Goal: Task Accomplishment & Management: Complete application form

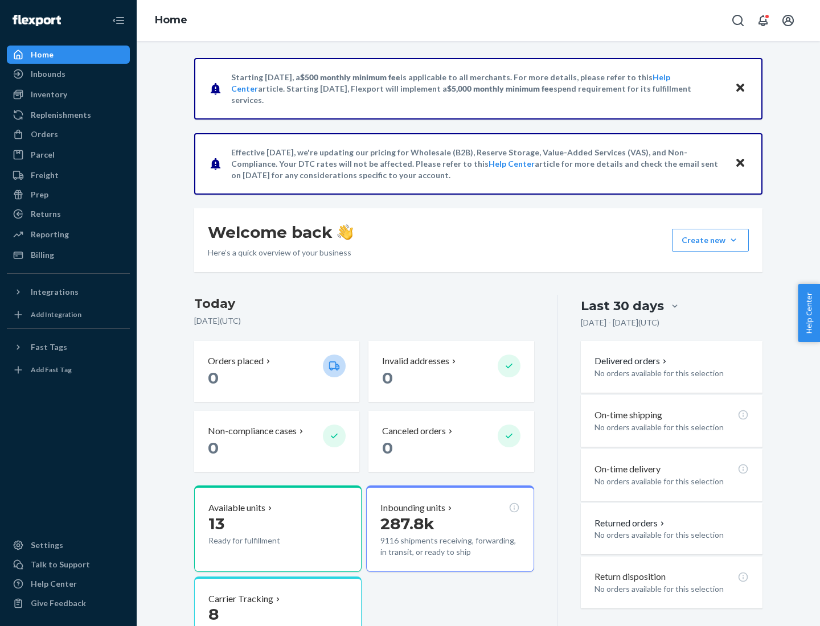
click at [733, 240] on button "Create new Create new inbound Create new order Create new product" at bounding box center [710, 240] width 77 height 23
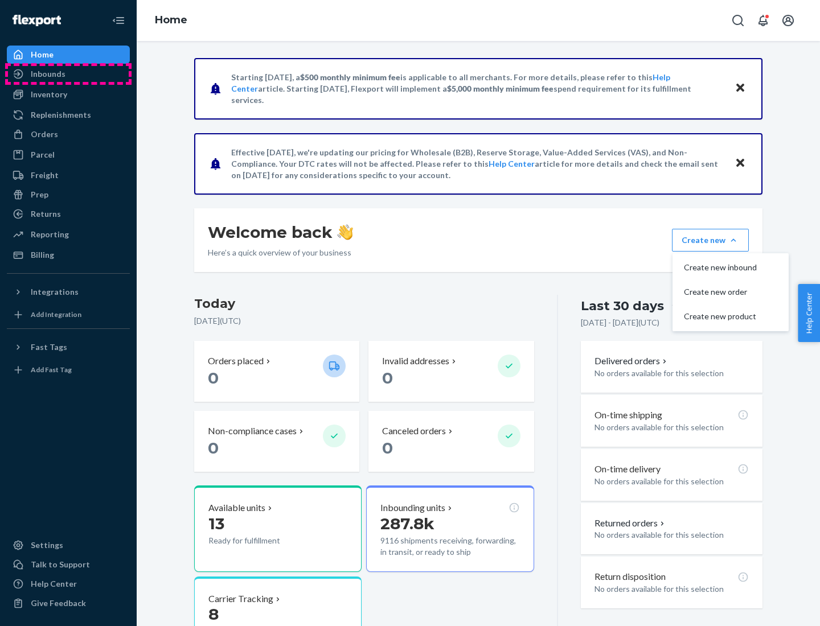
click at [68, 74] on div "Inbounds" at bounding box center [68, 74] width 121 height 16
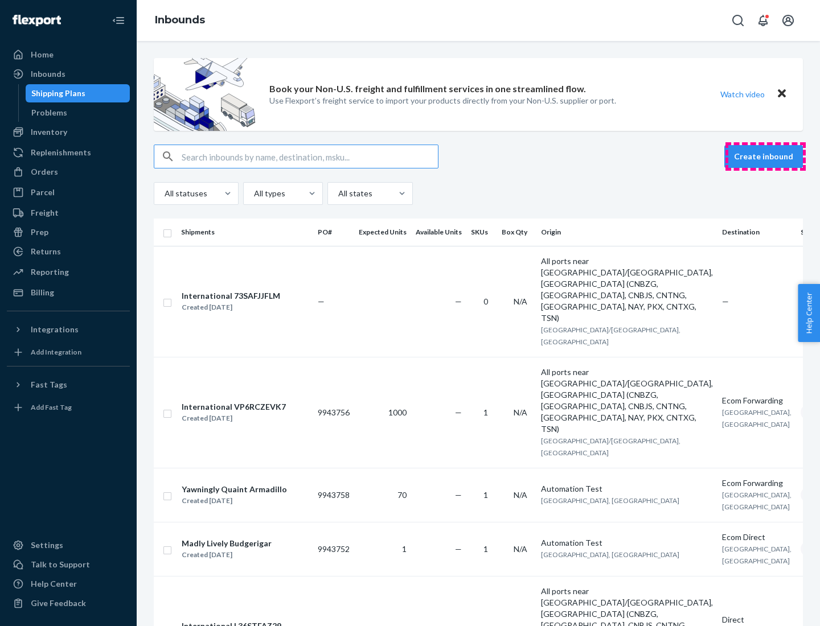
click at [765, 157] on button "Create inbound" at bounding box center [763, 156] width 79 height 23
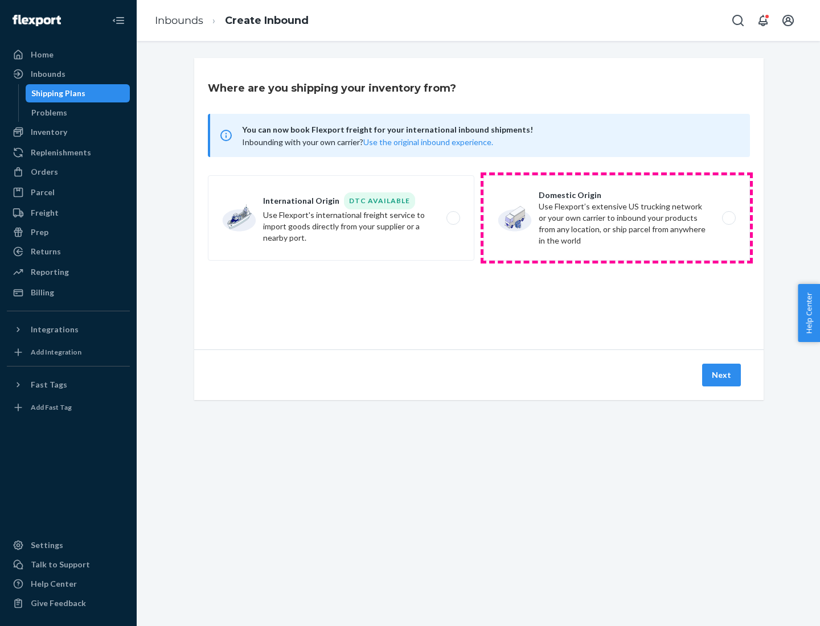
click at [617, 218] on label "Domestic Origin Use Flexport’s extensive US trucking network or your own carrie…" at bounding box center [616, 217] width 266 height 85
click at [728, 218] on input "Domestic Origin Use Flexport’s extensive US trucking network or your own carrie…" at bounding box center [731, 218] width 7 height 7
radio input "true"
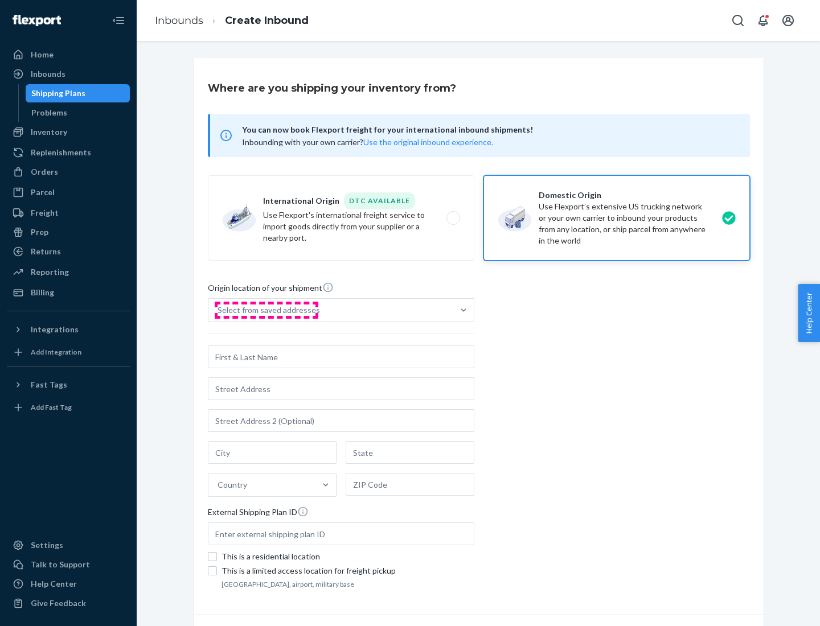
click at [266, 310] on div "Select from saved addresses" at bounding box center [268, 310] width 102 height 11
click at [219, 310] on input "Select from saved addresses" at bounding box center [217, 310] width 1 height 11
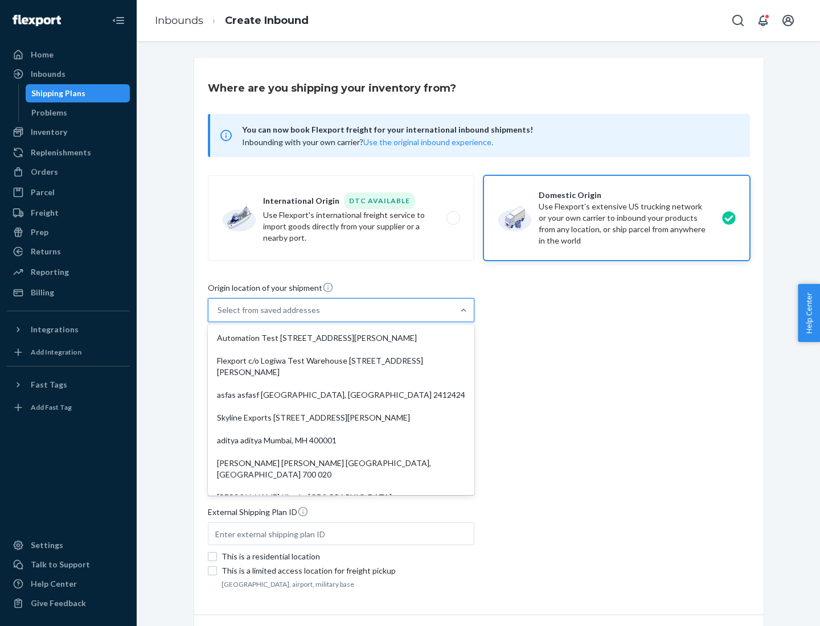
scroll to position [5, 0]
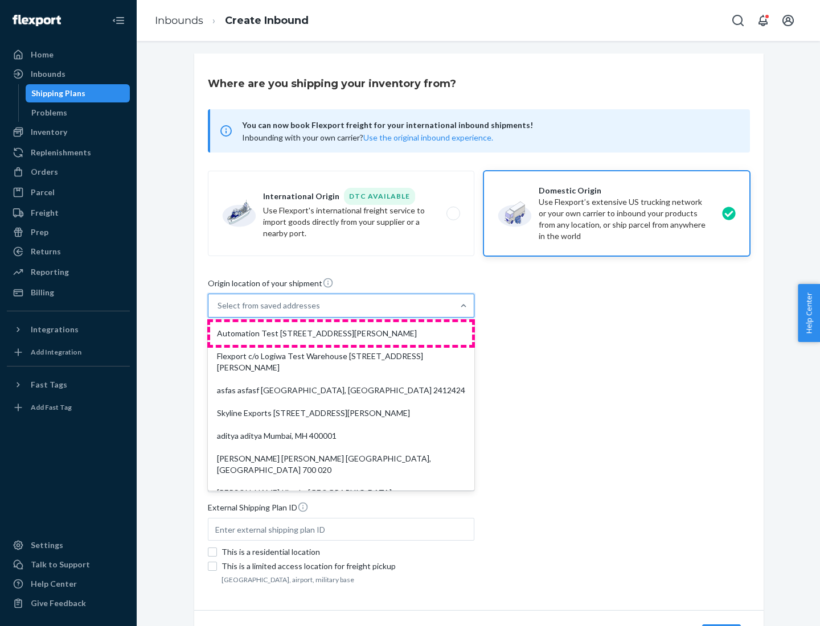
click at [341, 334] on div "Automation Test [STREET_ADDRESS][PERSON_NAME]" at bounding box center [341, 333] width 262 height 23
click at [219, 311] on input "option Automation Test [STREET_ADDRESS][PERSON_NAME]. 9 results available. Use …" at bounding box center [217, 305] width 1 height 11
type input "Automation Test"
type input "9th Floor"
type input "[GEOGRAPHIC_DATA]"
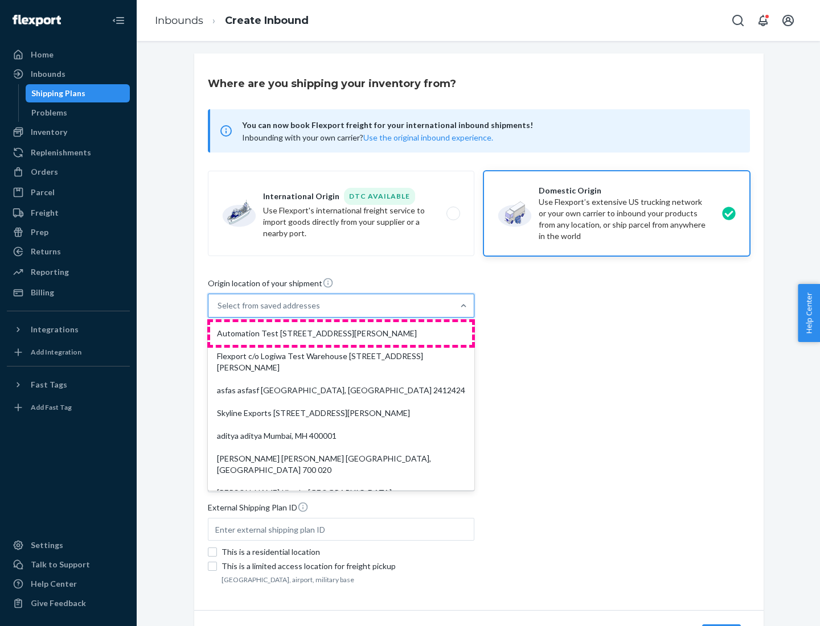
type input "CA"
type input "94104"
type input "[STREET_ADDRESS][PERSON_NAME]"
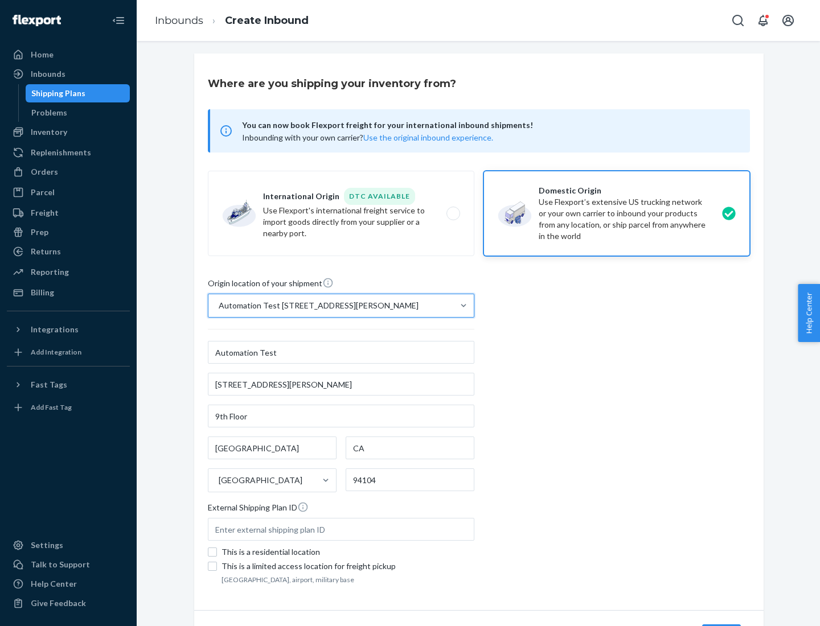
scroll to position [67, 0]
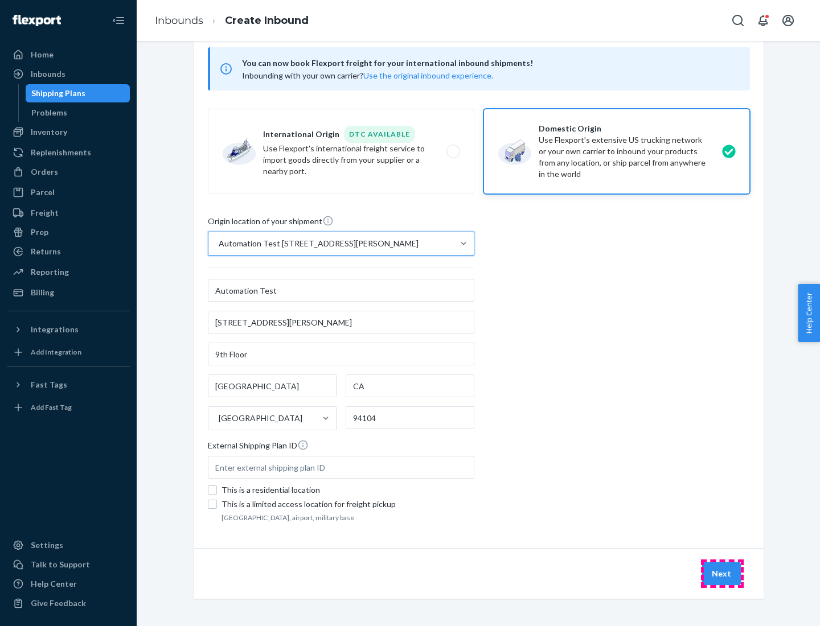
click at [722, 574] on button "Next" at bounding box center [721, 574] width 39 height 23
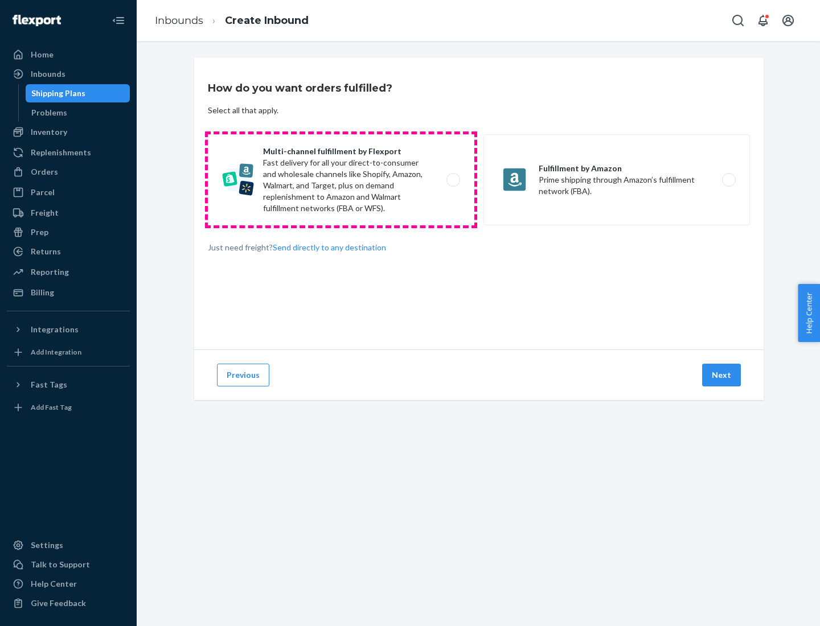
click at [341, 180] on label "Multi-channel fulfillment by Flexport Fast delivery for all your direct-to-cons…" at bounding box center [341, 179] width 266 height 91
click at [453, 180] on input "Multi-channel fulfillment by Flexport Fast delivery for all your direct-to-cons…" at bounding box center [456, 180] width 7 height 7
radio input "true"
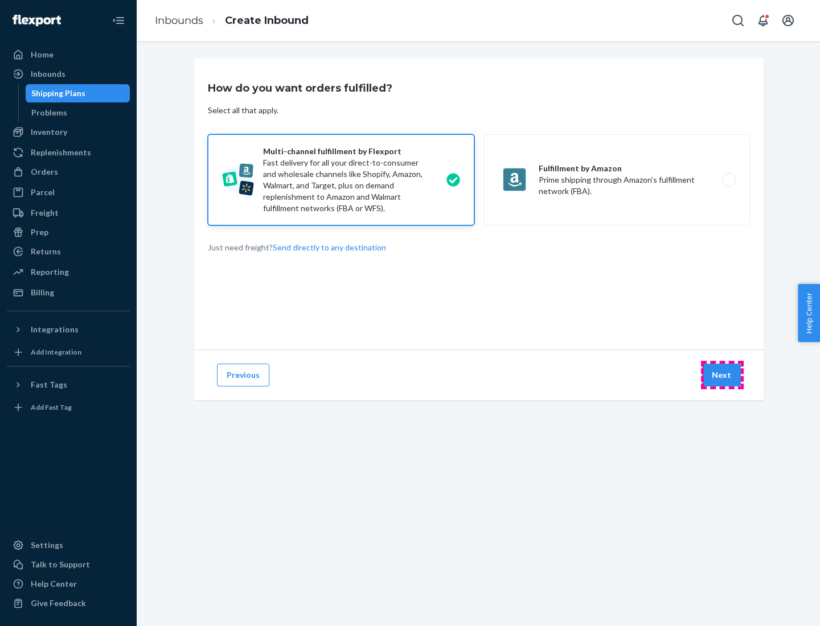
click at [722, 375] on button "Next" at bounding box center [721, 375] width 39 height 23
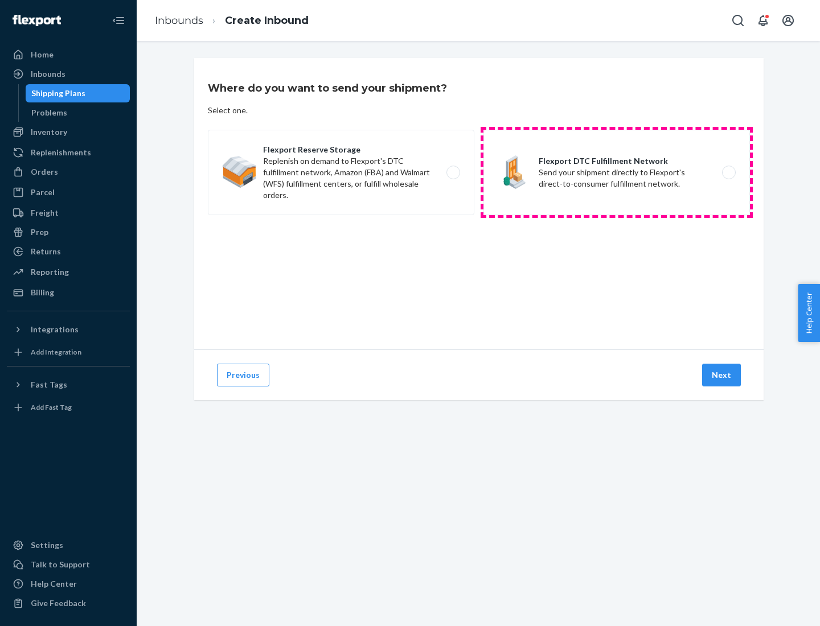
click at [617, 173] on label "Flexport DTC Fulfillment Network Send your shipment directly to Flexport's dire…" at bounding box center [616, 172] width 266 height 85
click at [728, 173] on input "Flexport DTC Fulfillment Network Send your shipment directly to Flexport's dire…" at bounding box center [731, 172] width 7 height 7
radio input "true"
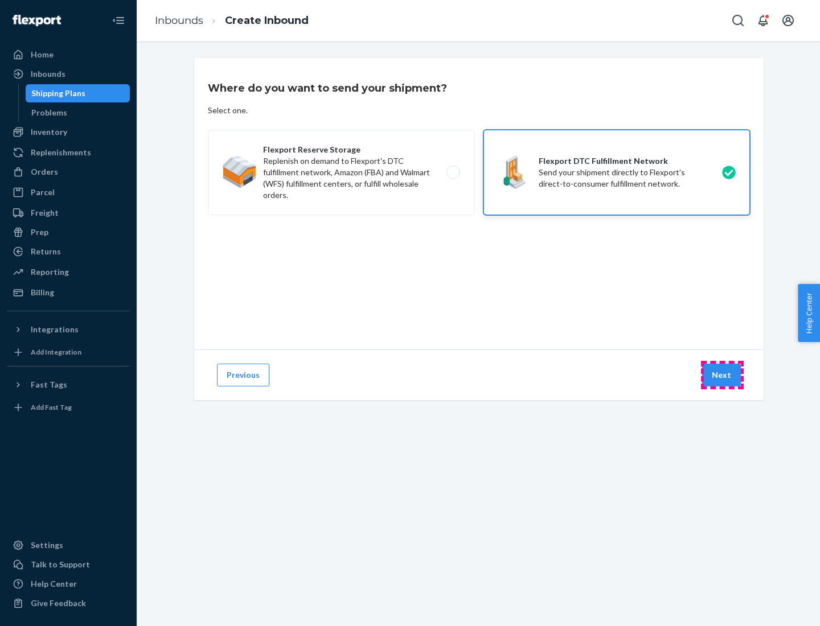
click at [722, 375] on button "Next" at bounding box center [721, 375] width 39 height 23
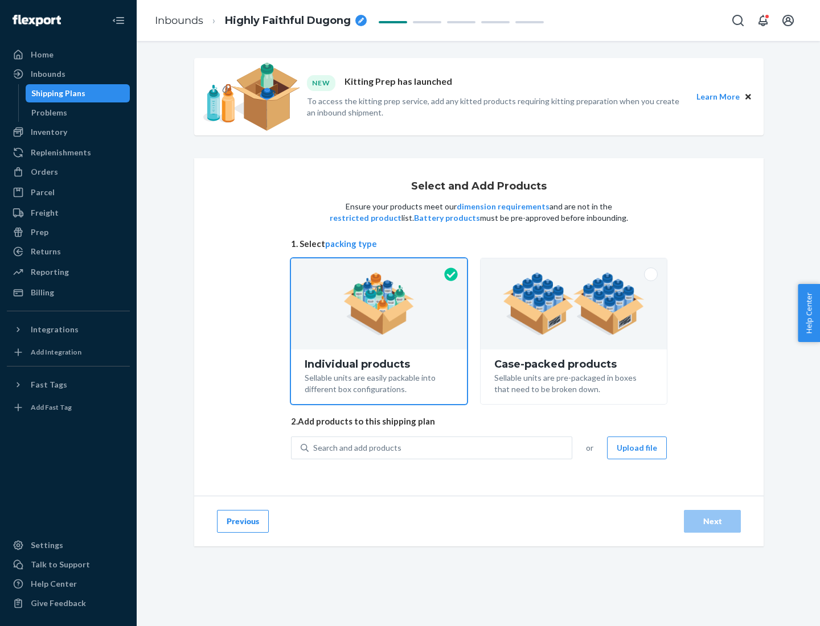
click at [574, 304] on img at bounding box center [574, 304] width 142 height 63
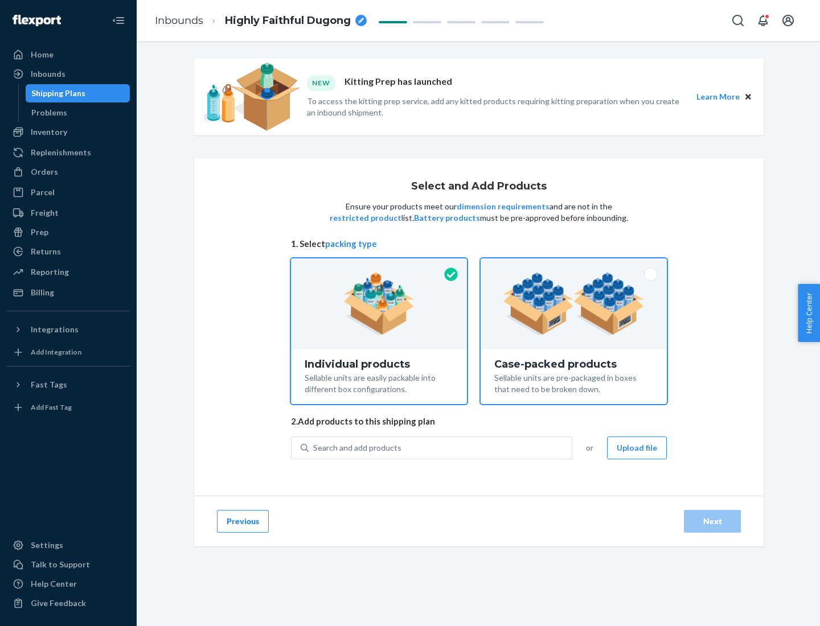
click at [574, 266] on input "Case-packed products Sellable units are pre-packaged in boxes that need to be b…" at bounding box center [573, 261] width 7 height 7
radio input "true"
radio input "false"
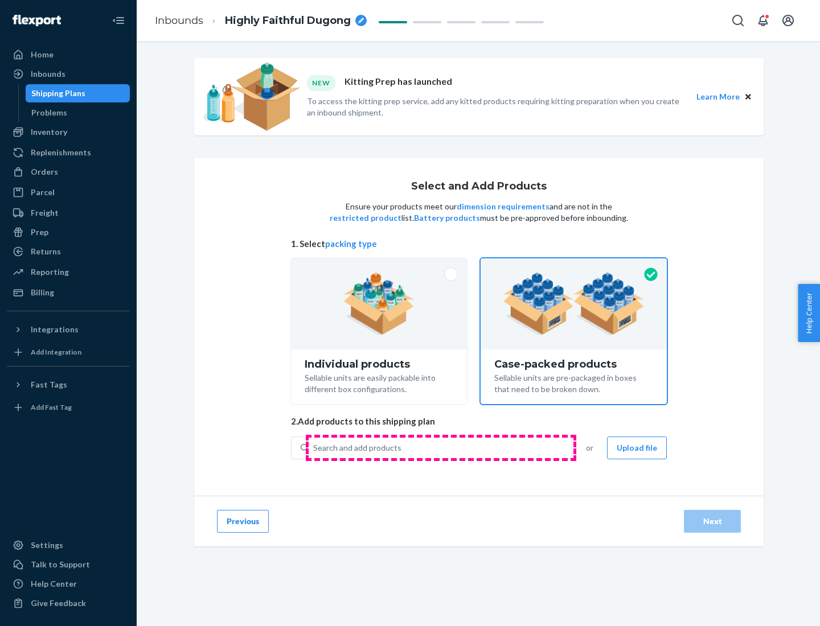
click at [441, 448] on div "Search and add products" at bounding box center [440, 448] width 263 height 20
click at [314, 448] on input "Search and add products" at bounding box center [313, 447] width 1 height 11
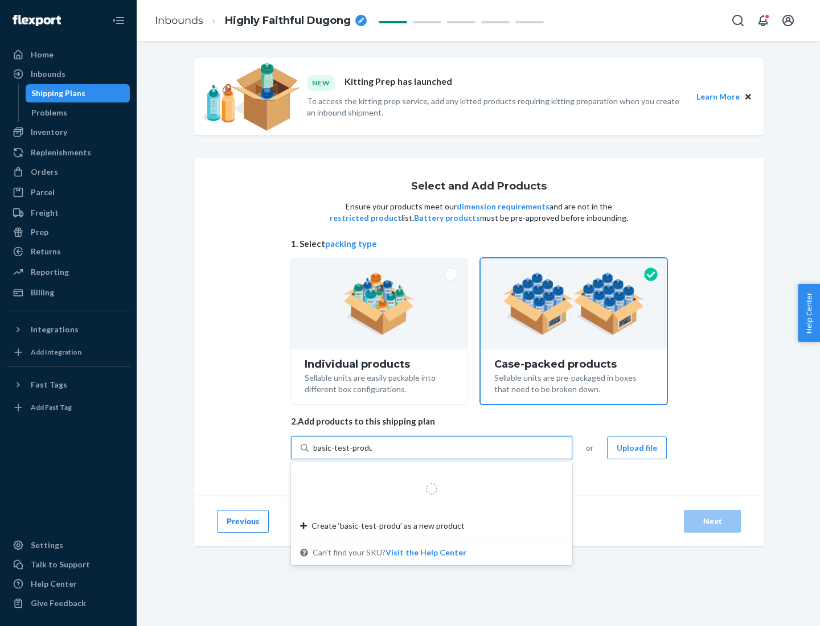
type input "basic-test-product-1"
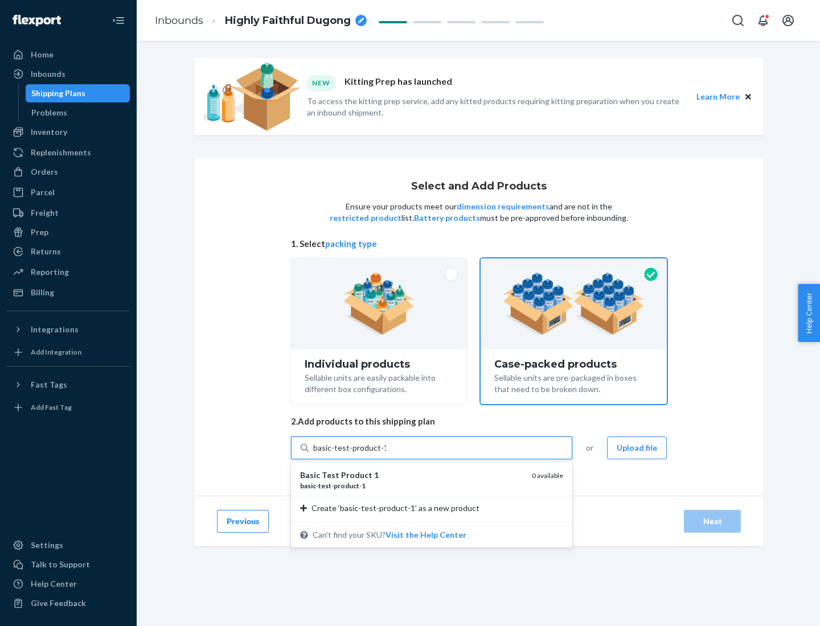
click at [412, 486] on div "basic - test - product - 1" at bounding box center [411, 486] width 223 height 10
click at [386, 454] on input "basic-test-product-1" at bounding box center [349, 447] width 73 height 11
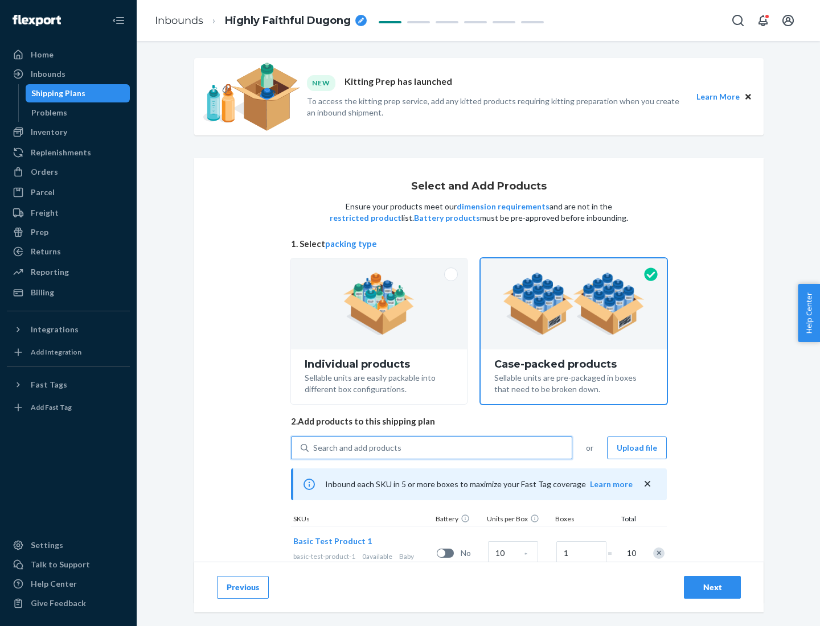
scroll to position [41, 0]
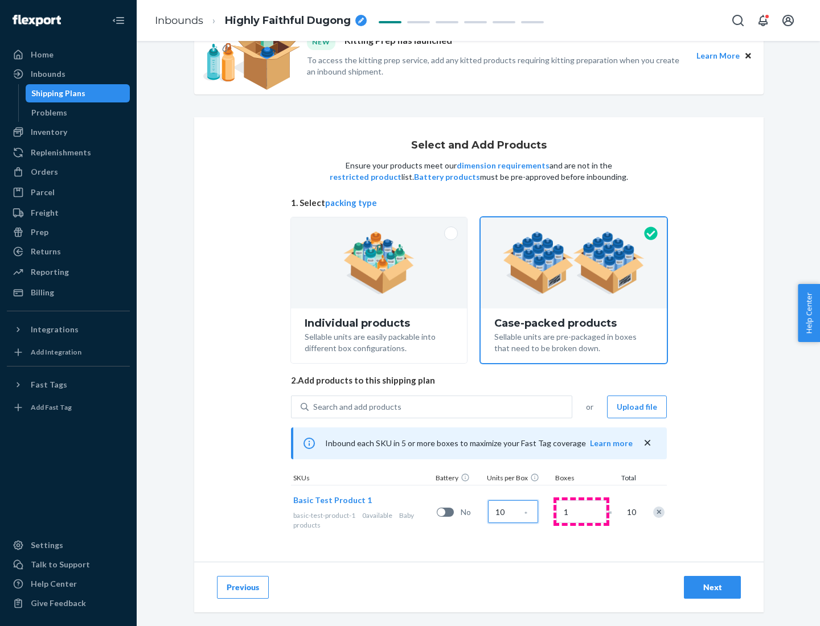
type input "10"
type input "7"
click at [712, 588] on div "Next" at bounding box center [712, 587] width 38 height 11
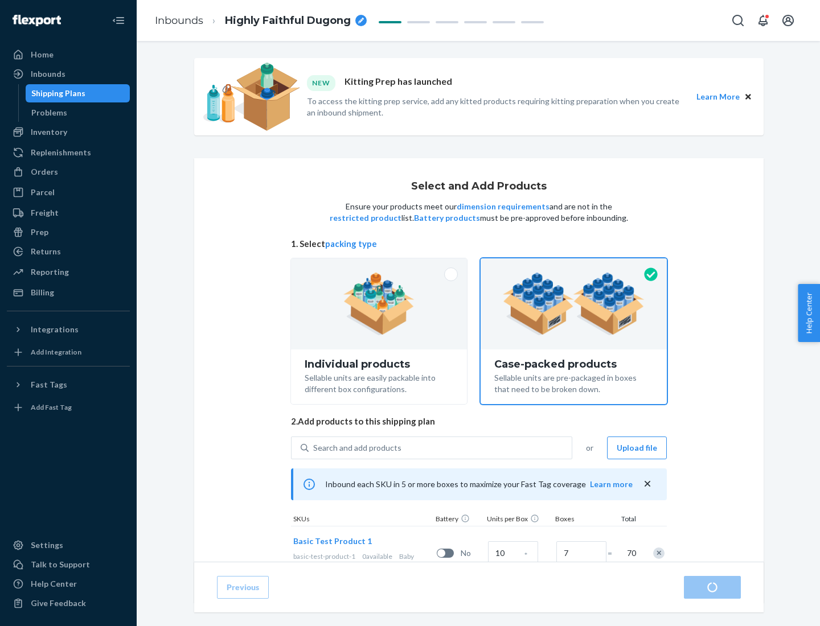
radio input "true"
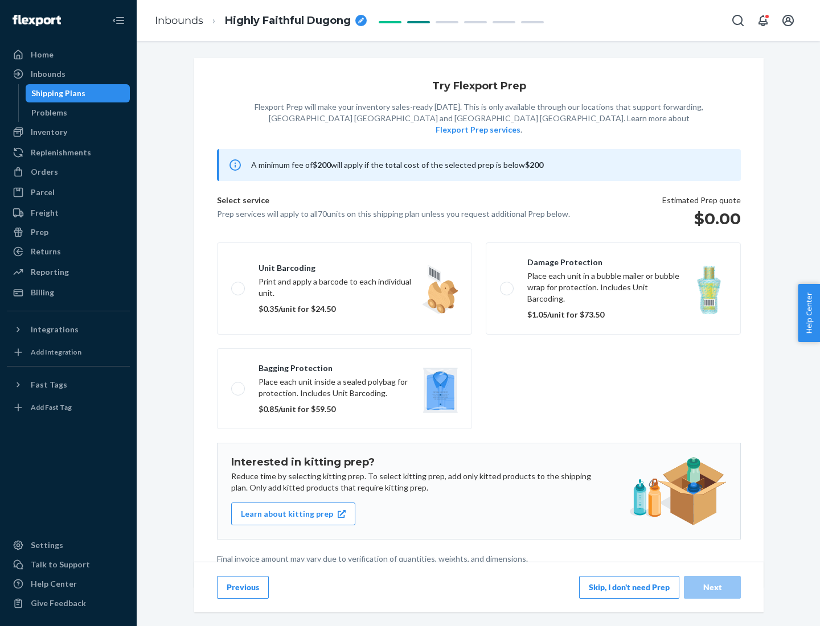
scroll to position [3, 0]
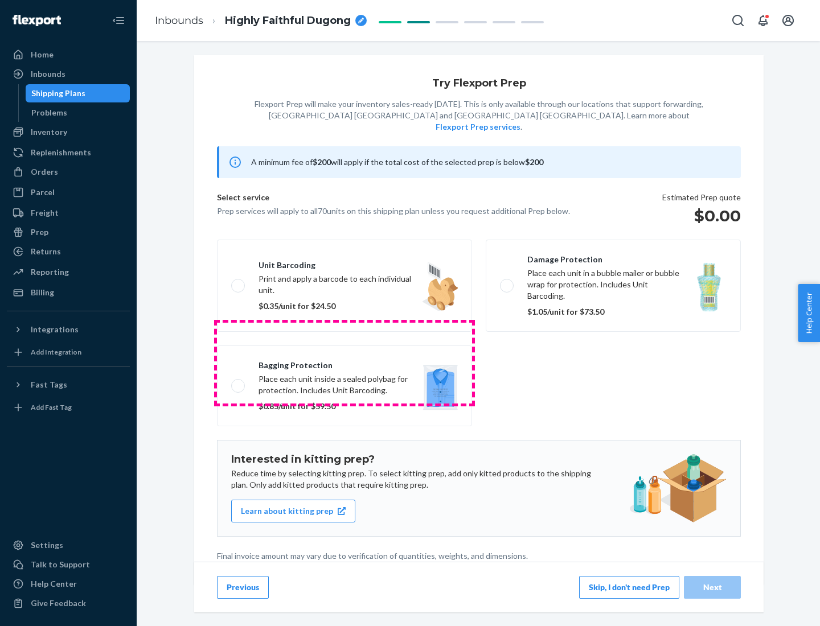
click at [344, 363] on label "Bagging protection Place each unit inside a sealed polybag for protection. Incl…" at bounding box center [344, 386] width 255 height 81
click at [239, 382] on input "Bagging protection Place each unit inside a sealed polybag for protection. Incl…" at bounding box center [234, 385] width 7 height 7
checkbox input "true"
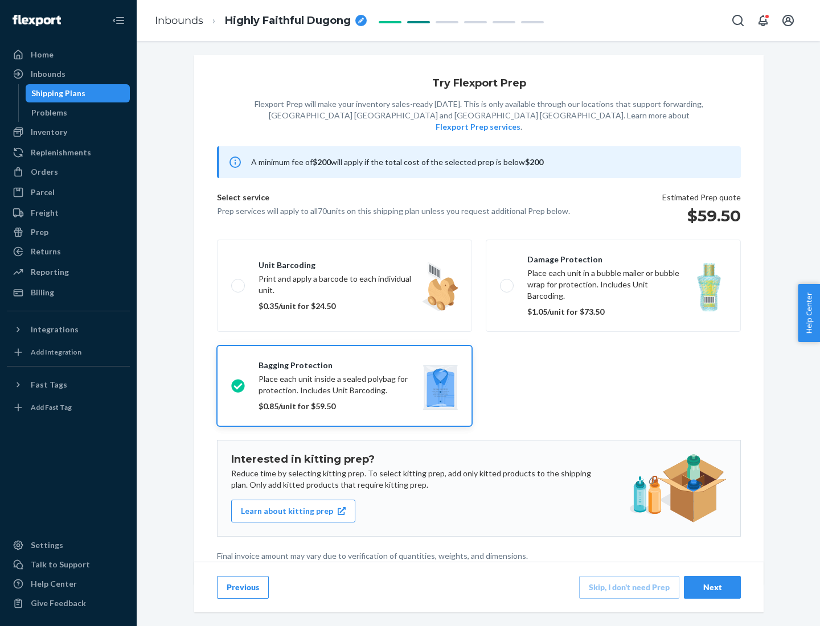
click at [712, 587] on div "Next" at bounding box center [712, 587] width 38 height 11
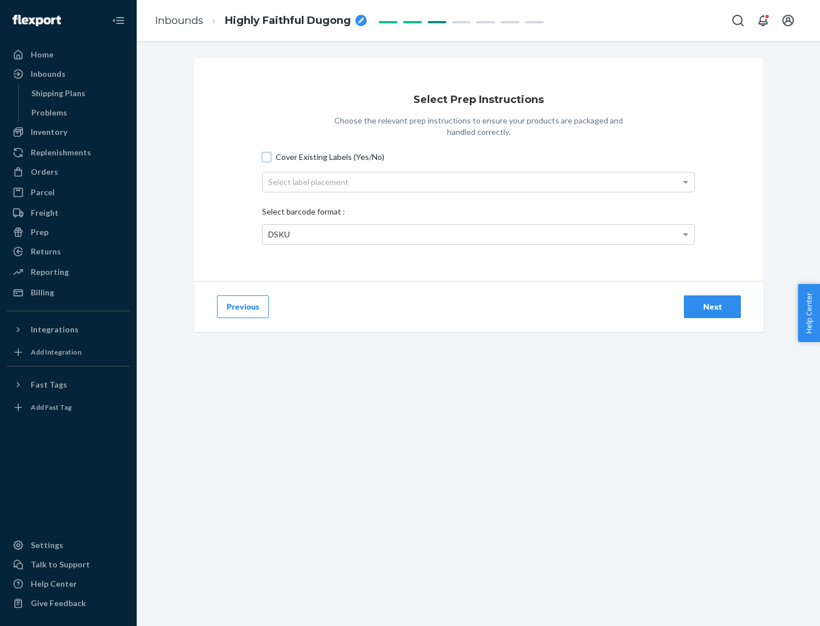
click at [266, 157] on input "Cover Existing Labels (Yes/No)" at bounding box center [266, 157] width 9 height 9
checkbox input "true"
click at [478, 182] on div "Select label placement" at bounding box center [478, 182] width 432 height 19
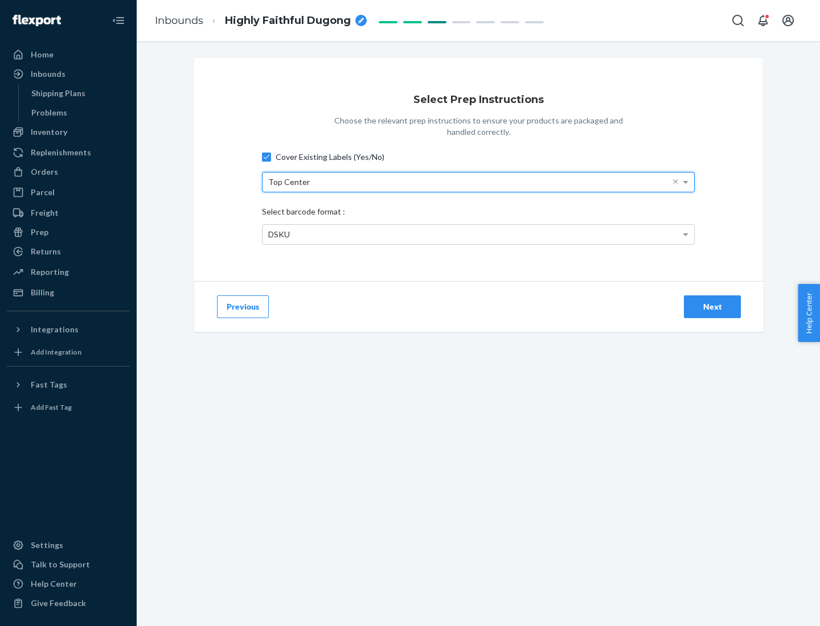
click at [478, 234] on div "DSKU" at bounding box center [478, 234] width 432 height 19
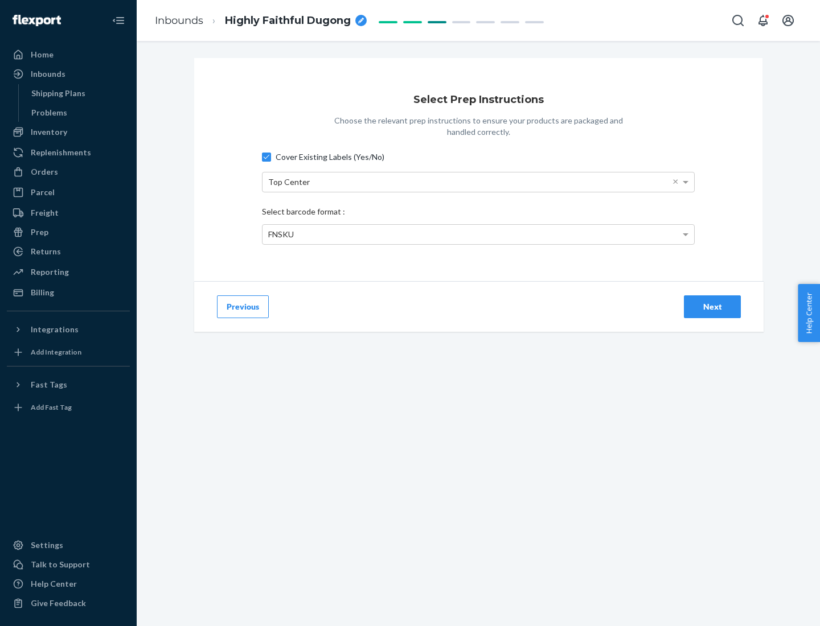
click at [712, 306] on div "Next" at bounding box center [712, 306] width 38 height 11
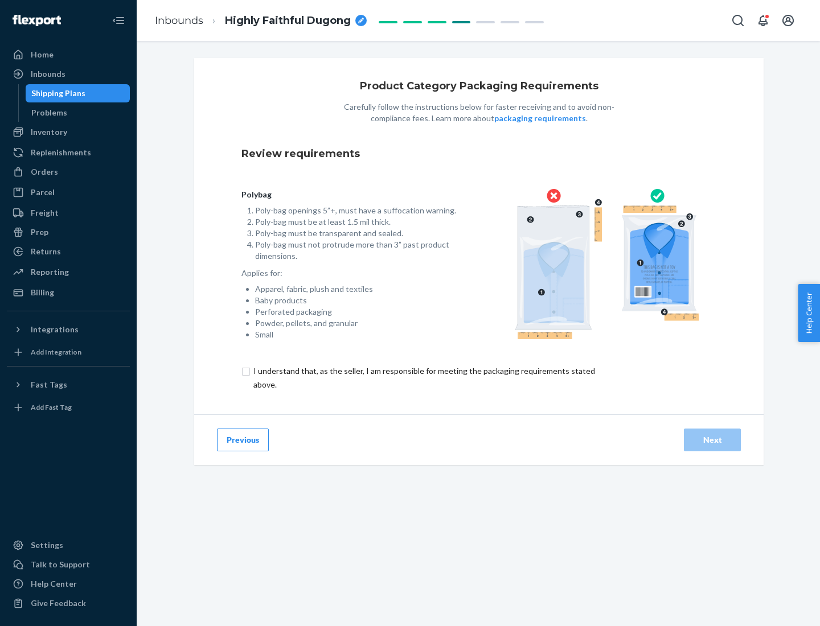
click at [423, 377] on input "checkbox" at bounding box center [430, 377] width 379 height 27
checkbox input "true"
click at [712, 440] on div "Next" at bounding box center [712, 439] width 38 height 11
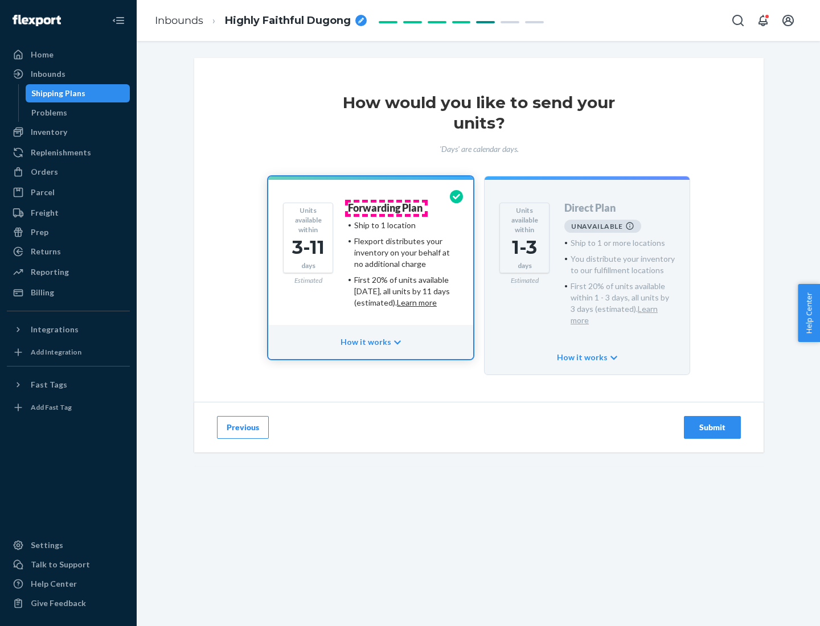
click at [386, 208] on h4 "Forwarding Plan" at bounding box center [385, 208] width 75 height 11
click at [712, 422] on div "Submit" at bounding box center [712, 427] width 38 height 11
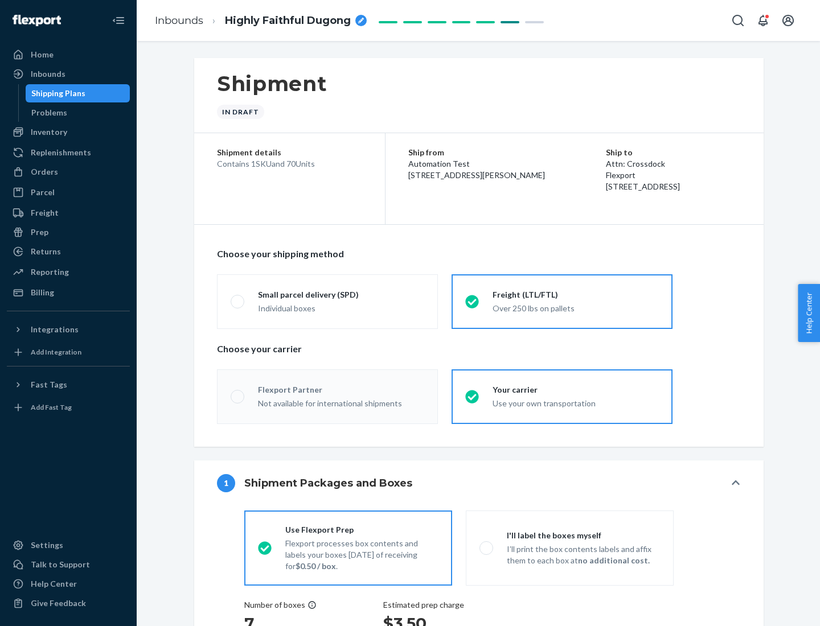
radio input "true"
radio input "false"
radio input "true"
radio input "false"
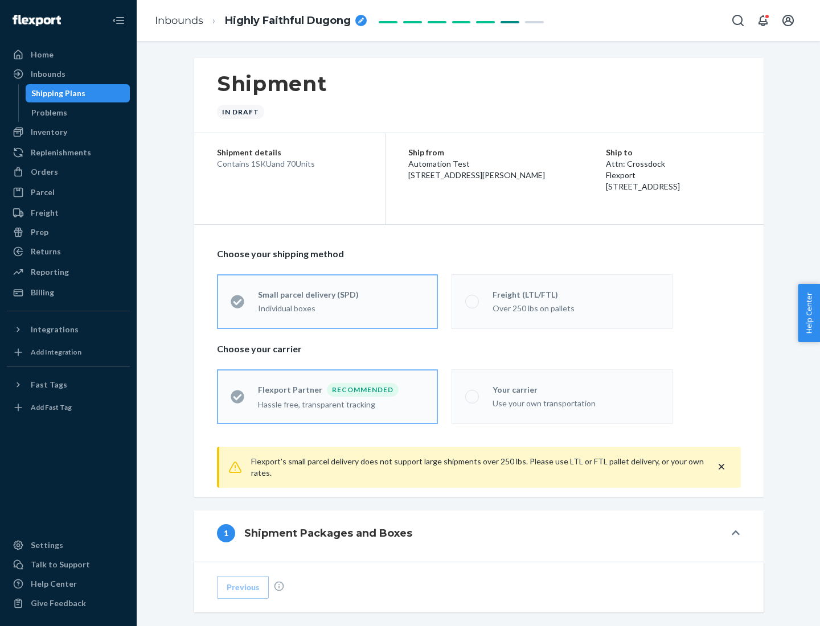
click at [562, 301] on div "Over 250 lbs on pallets" at bounding box center [576, 308] width 166 height 14
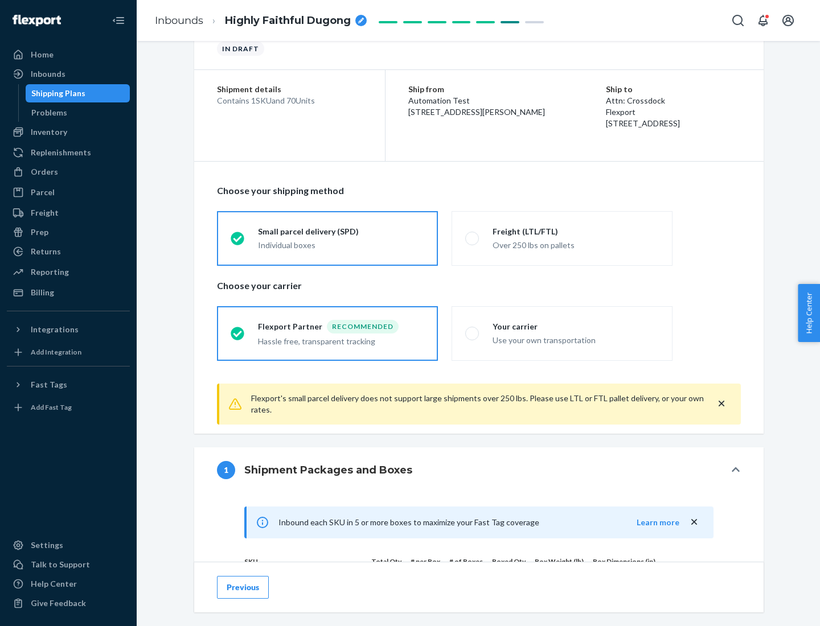
click at [327, 334] on div "Hassle free, transparent tracking" at bounding box center [341, 341] width 166 height 14
click at [238, 333] on input "Flexport Partner Recommended Hassle free, transparent tracking" at bounding box center [234, 333] width 7 height 7
